Goal: Task Accomplishment & Management: Complete application form

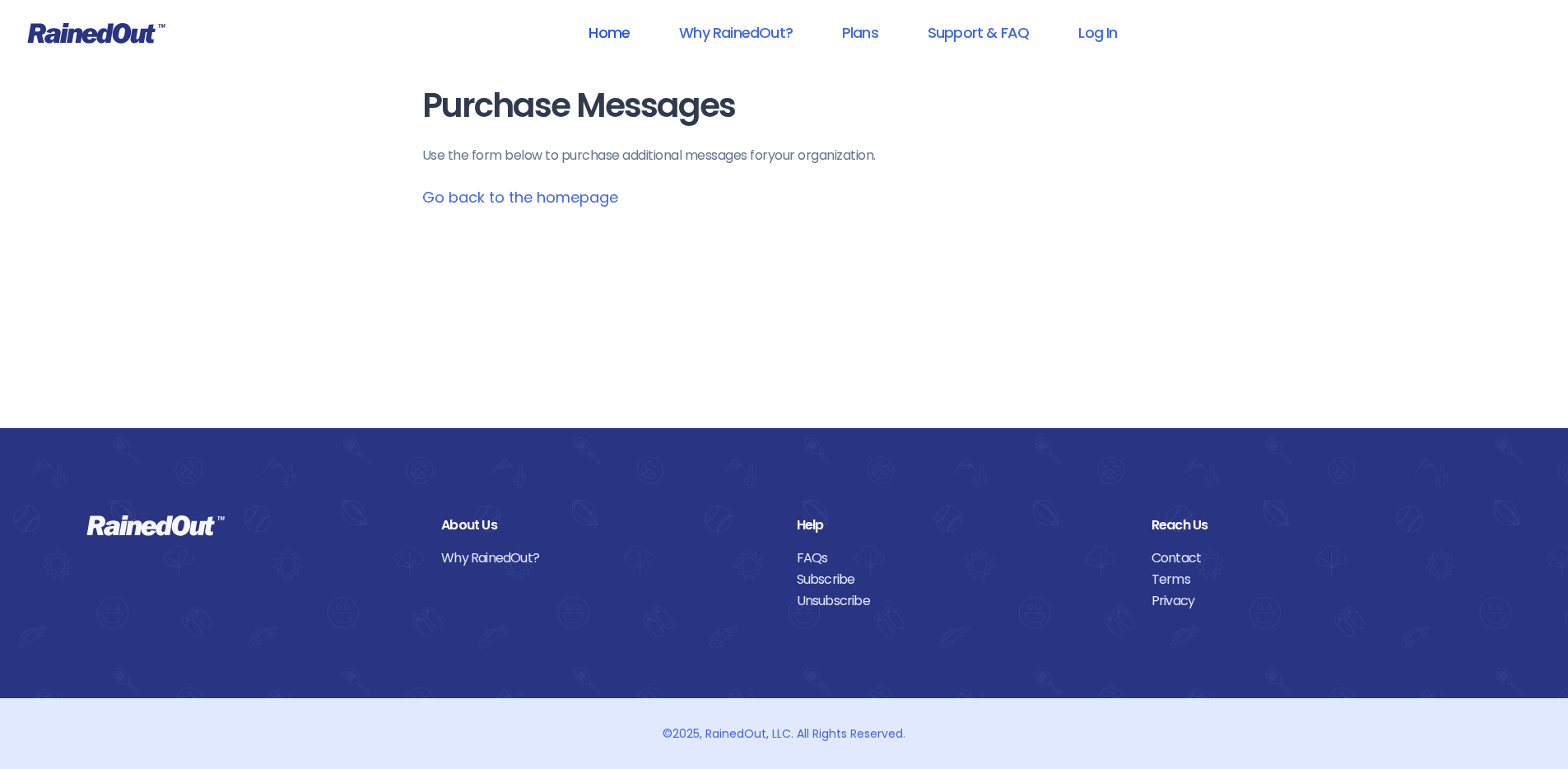
click at [615, 28] on link "Home" at bounding box center [609, 33] width 84 height 37
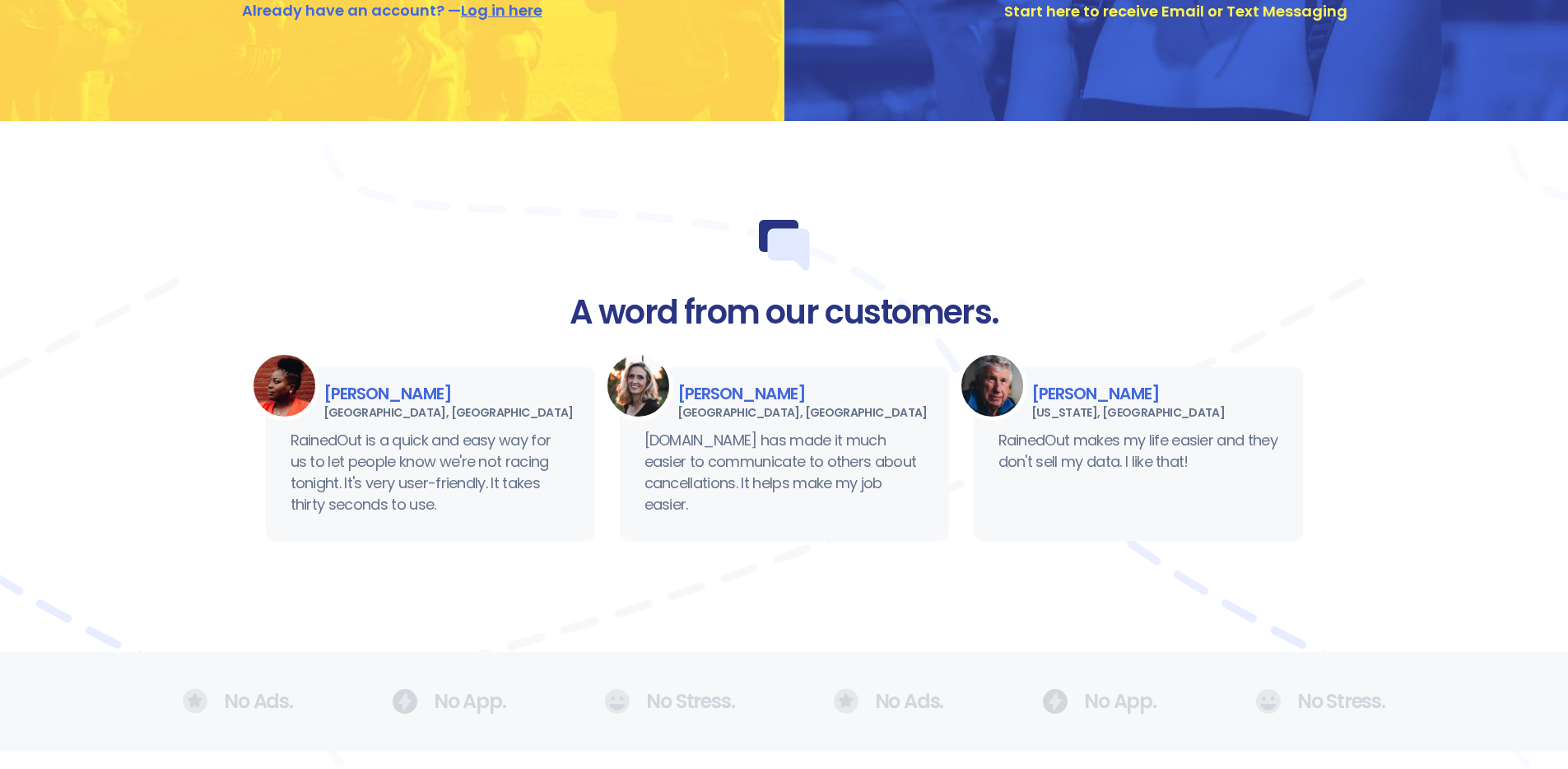
scroll to position [442, 0]
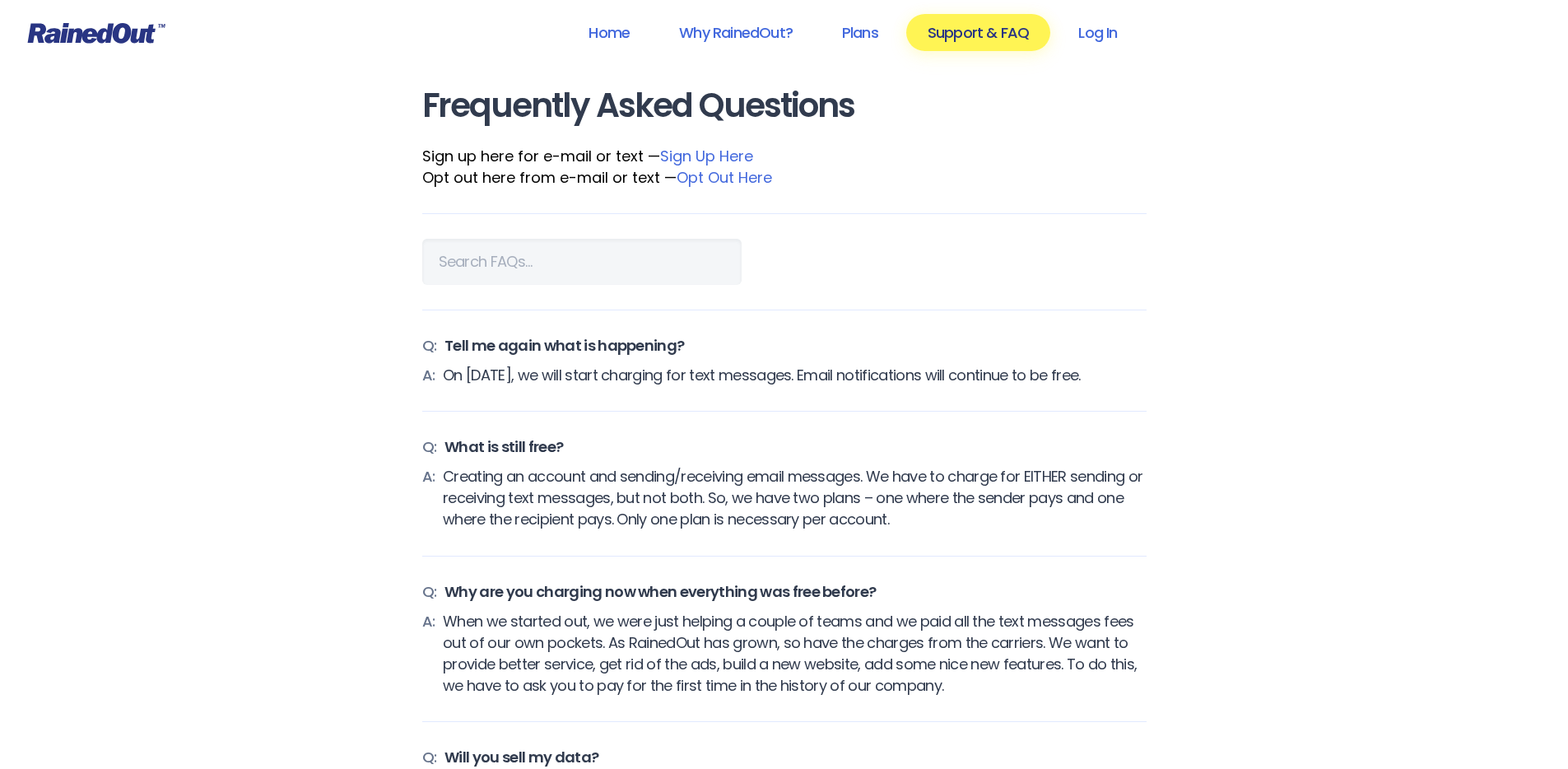
click at [730, 155] on link "Sign Up Here" at bounding box center [707, 155] width 93 height 20
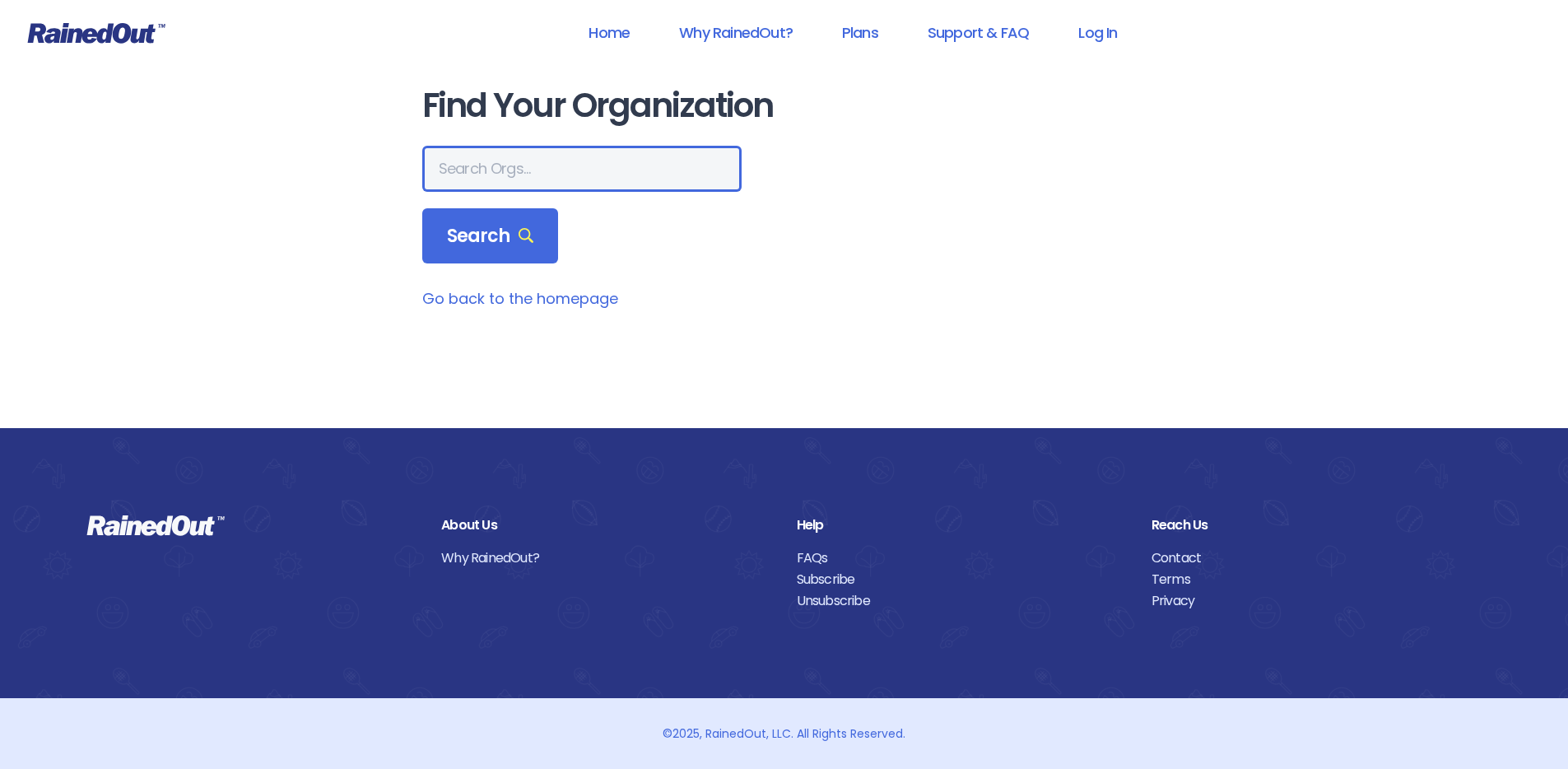
click at [509, 176] on input "text" at bounding box center [582, 169] width 320 height 46
type input "san marcos"
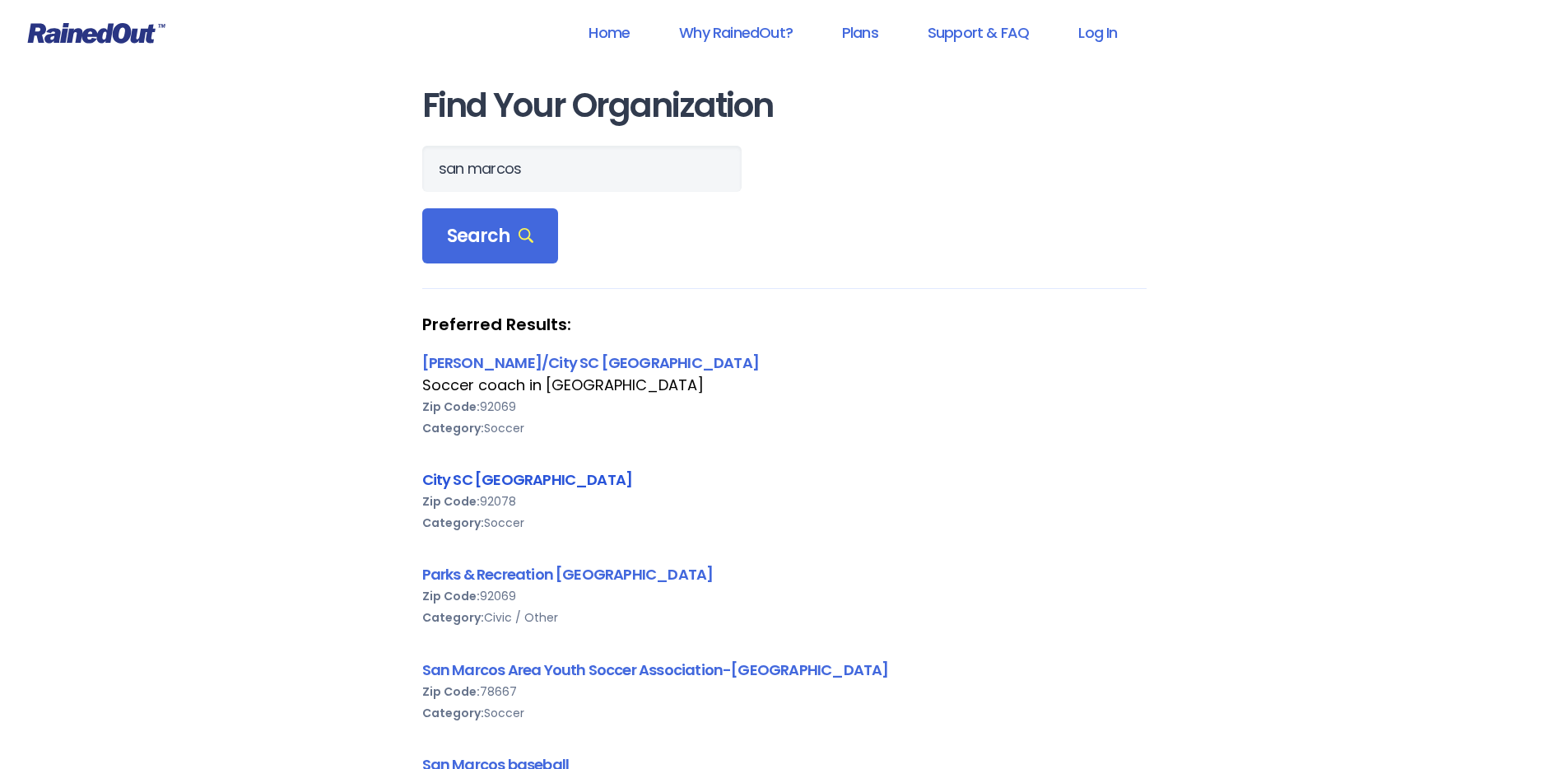
click at [531, 480] on link "City SC [GEOGRAPHIC_DATA]" at bounding box center [527, 480] width 210 height 20
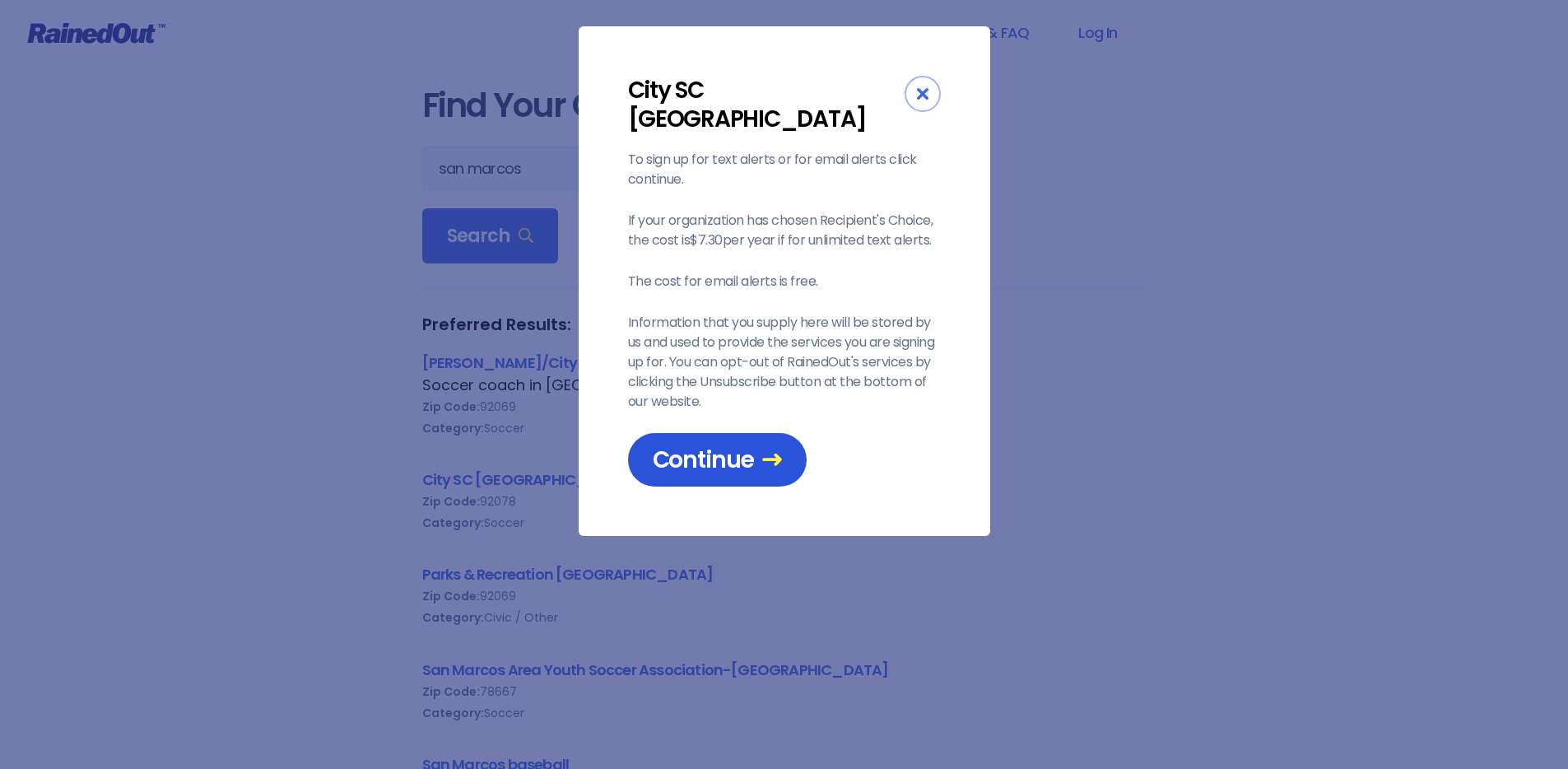
click at [723, 446] on span "Continue" at bounding box center [717, 460] width 130 height 28
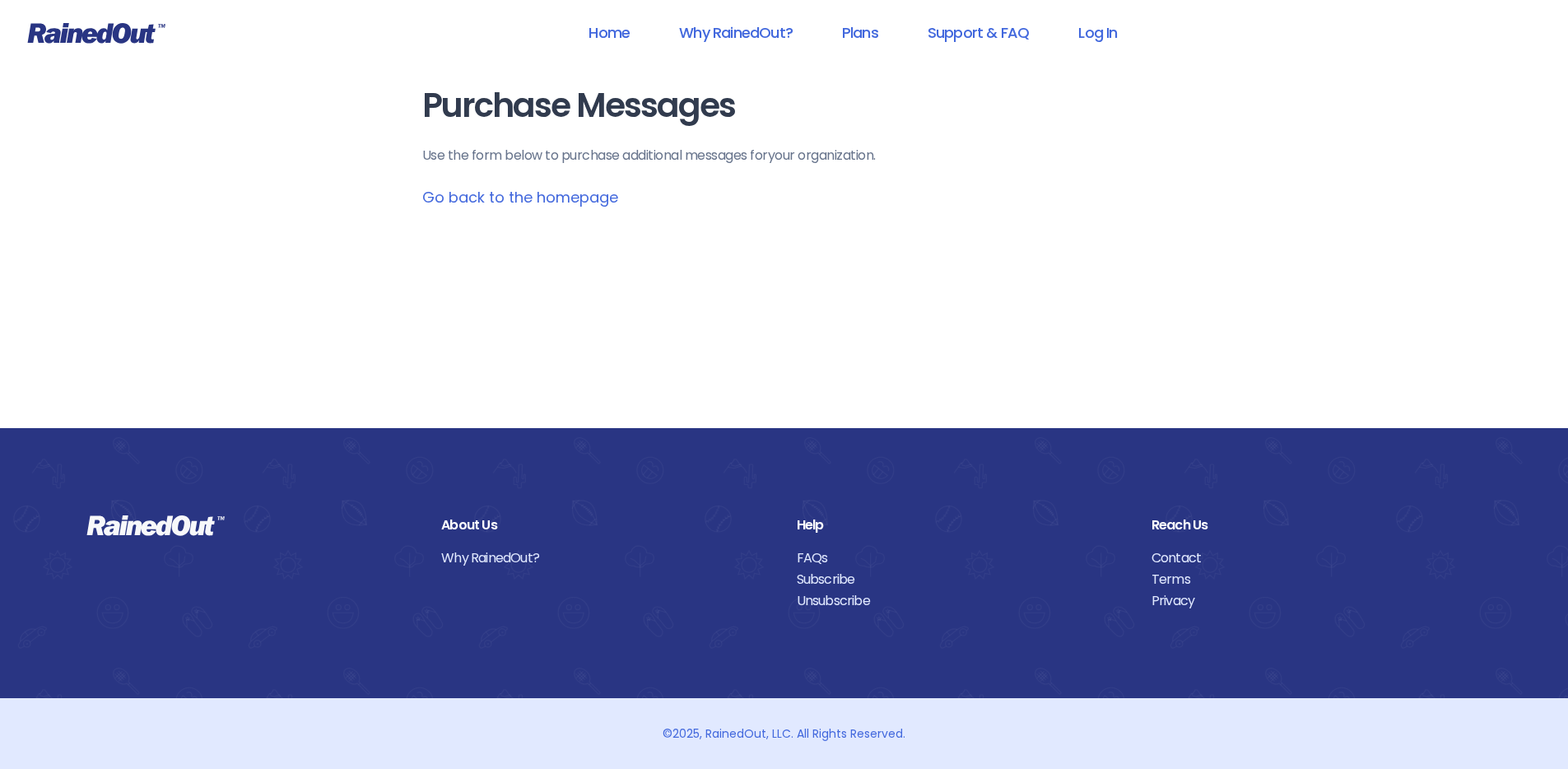
click at [558, 195] on link "Go back to the homepage" at bounding box center [520, 196] width 196 height 20
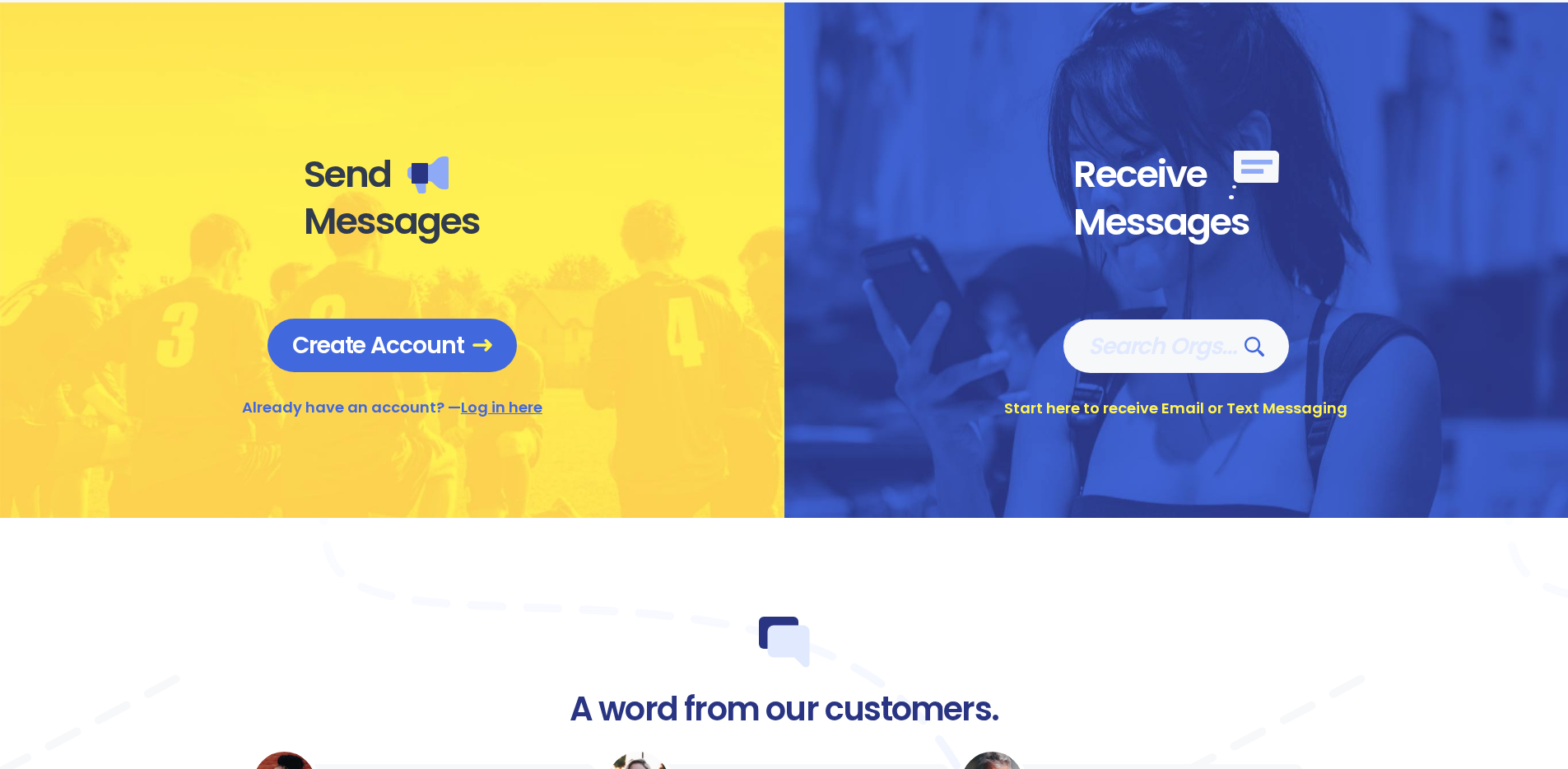
scroll to position [805, 0]
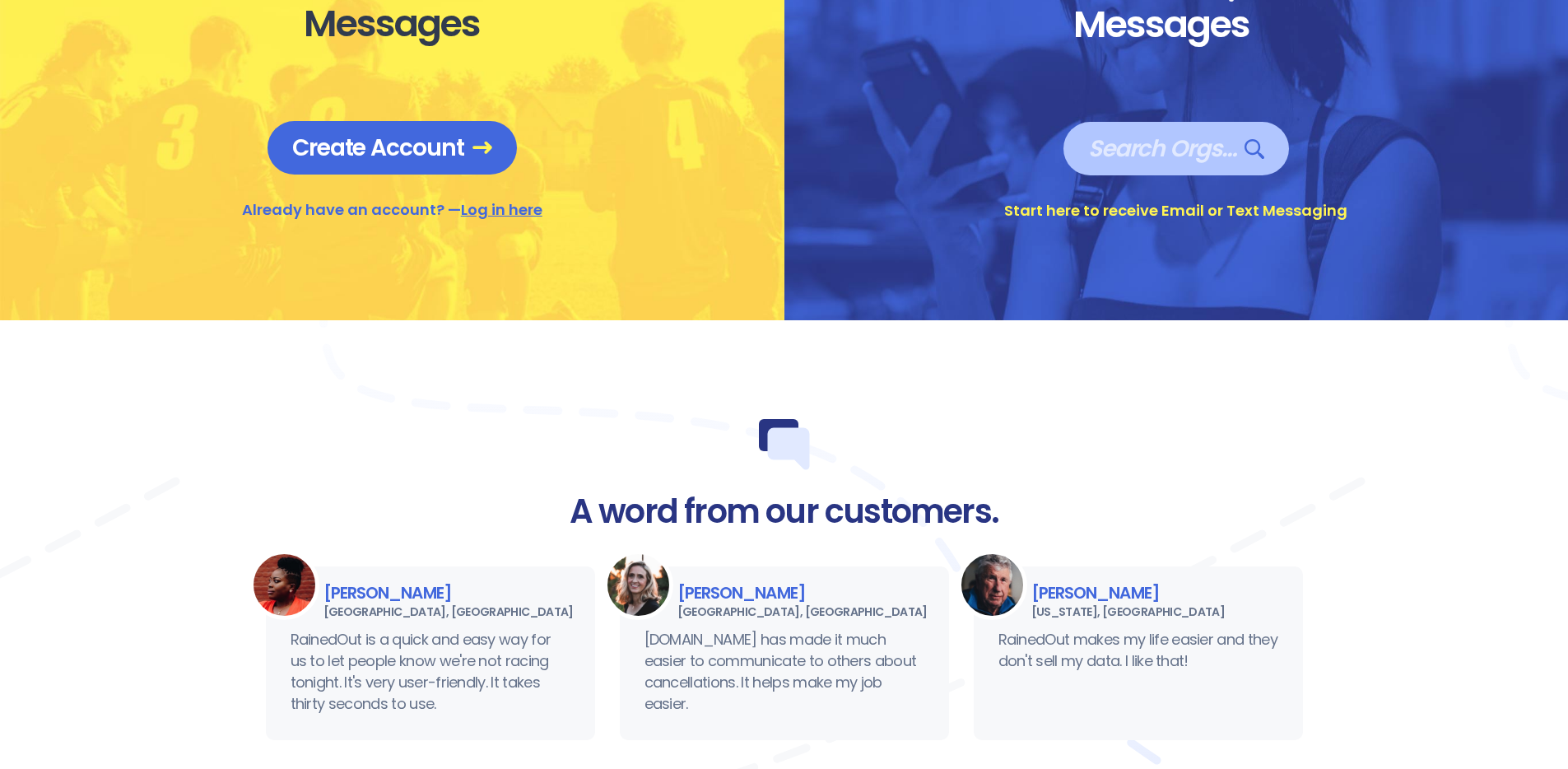
click at [1155, 157] on span "Search Orgs…" at bounding box center [1176, 148] width 176 height 28
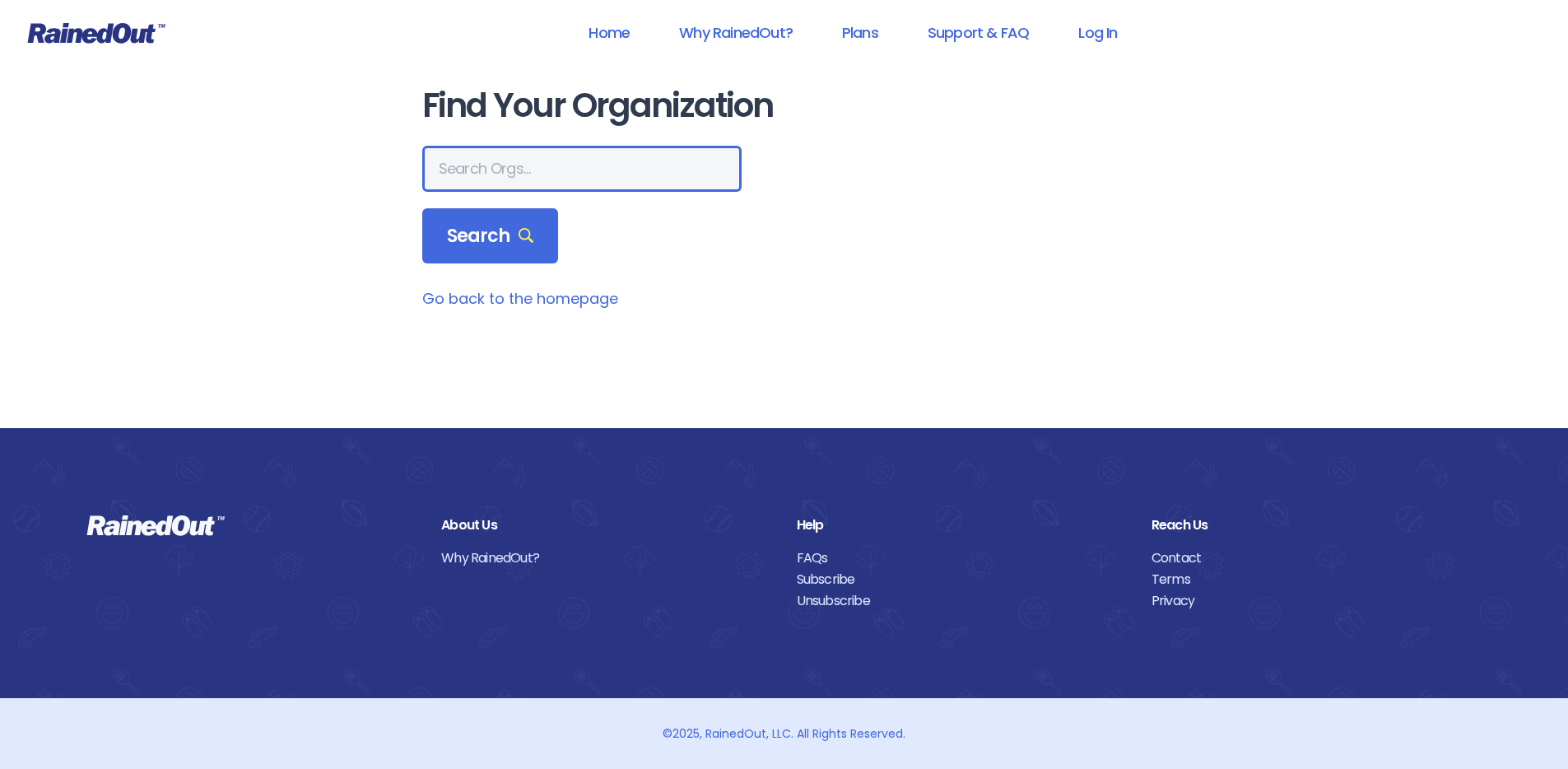
click at [573, 162] on input "text" at bounding box center [582, 169] width 320 height 46
type input "san marcos"
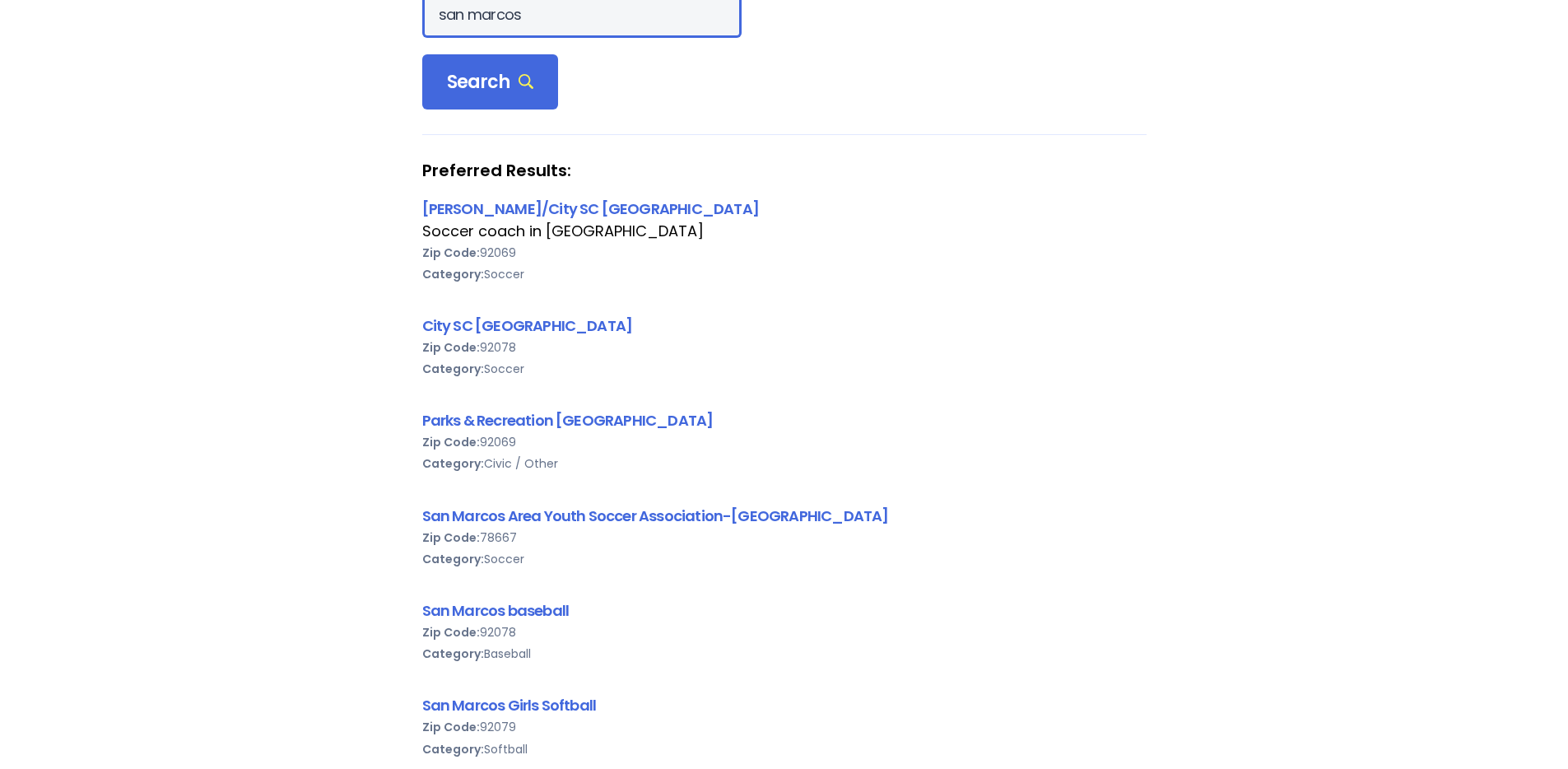
scroll to position [147, 0]
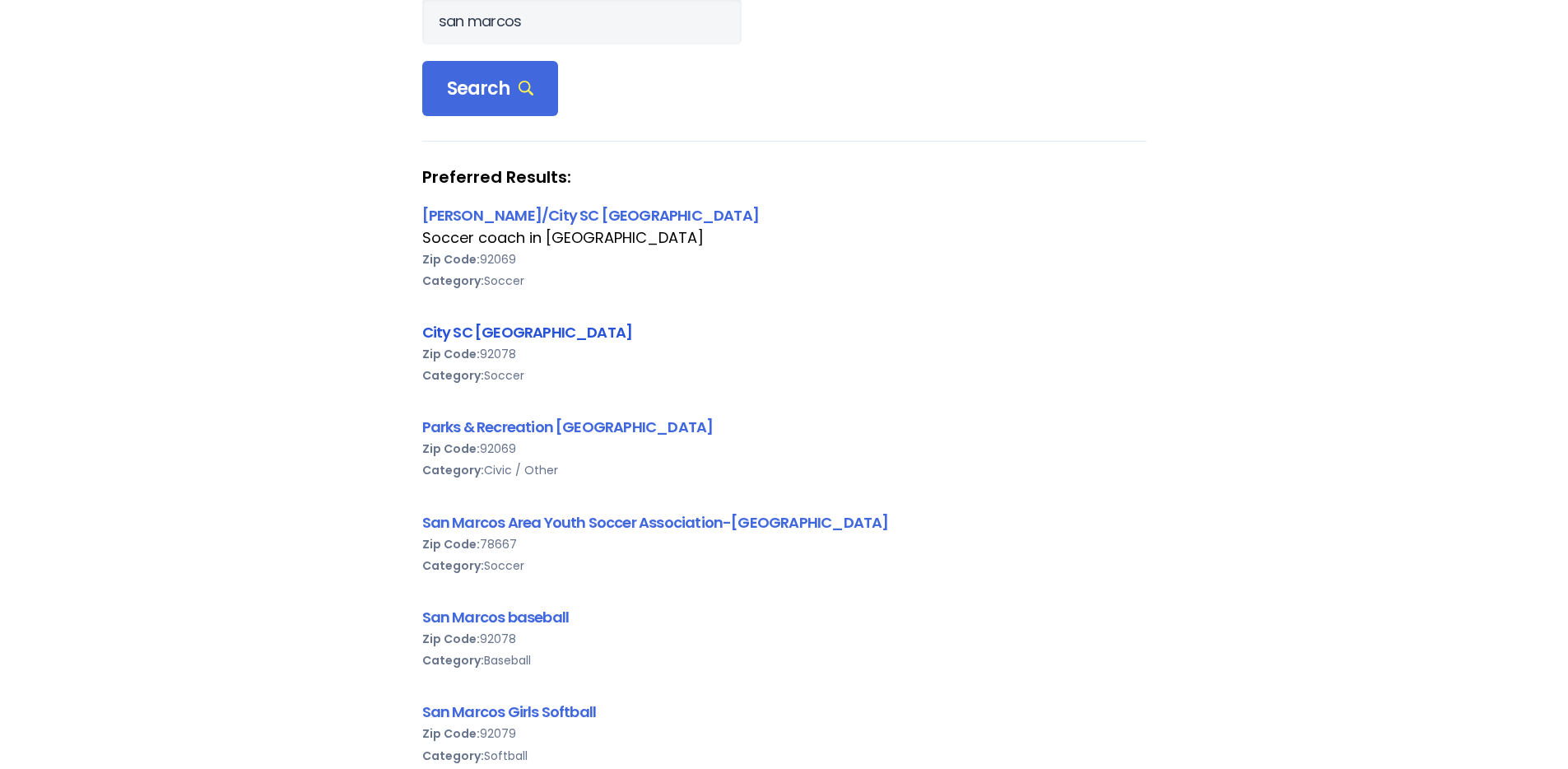
click at [512, 335] on link "City SC [GEOGRAPHIC_DATA]" at bounding box center [527, 332] width 210 height 20
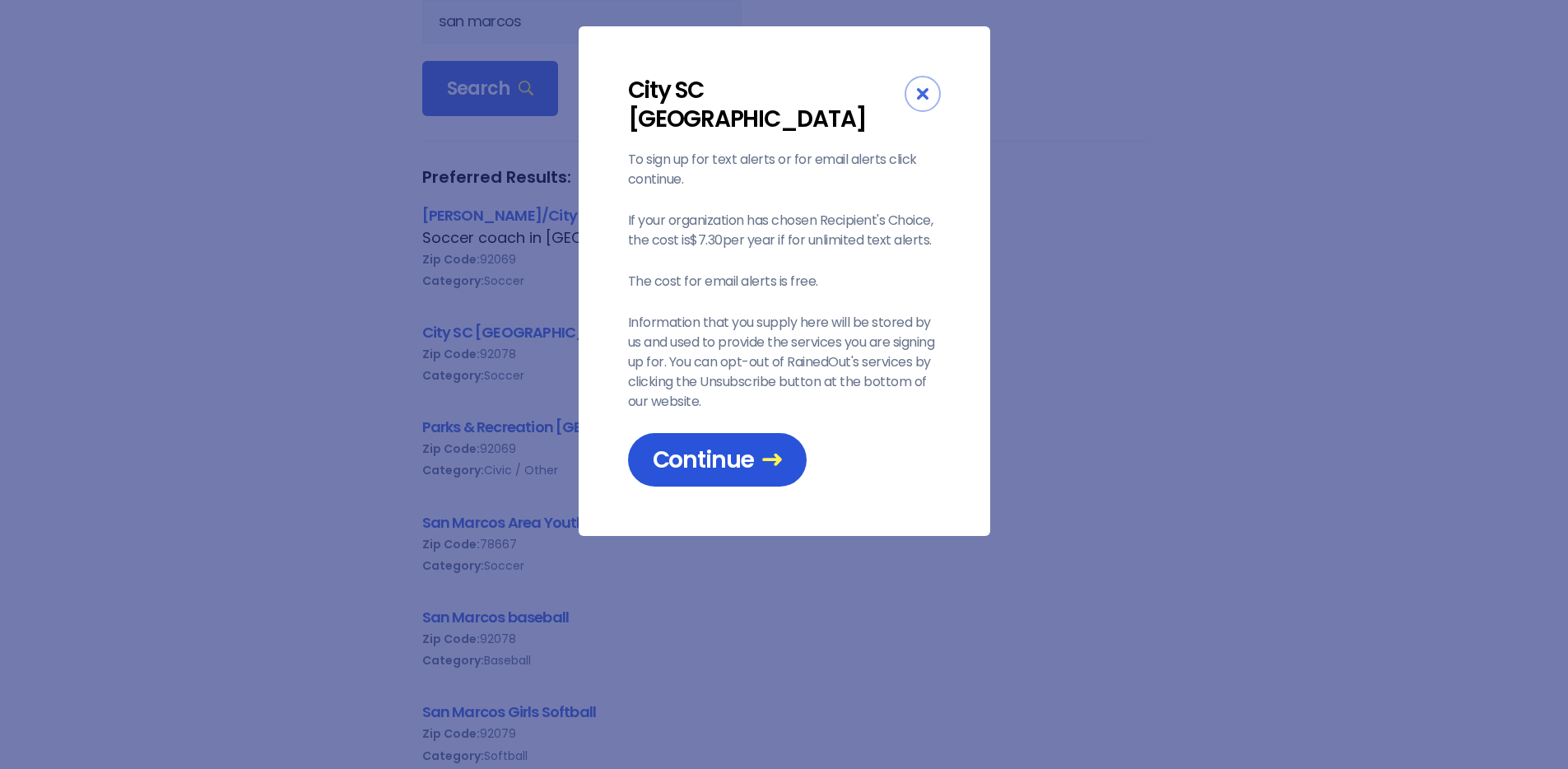
click at [715, 446] on span "Continue" at bounding box center [717, 460] width 130 height 28
